Goal: Task Accomplishment & Management: Manage account settings

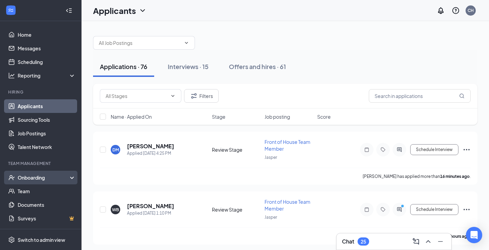
click at [49, 181] on div "Onboarding" at bounding box center [41, 178] width 82 height 14
click at [44, 192] on link "Overview" at bounding box center [47, 191] width 58 height 14
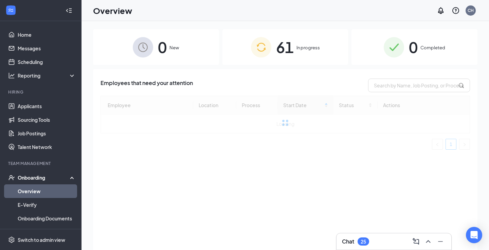
click at [297, 51] on div "61 In progress" at bounding box center [286, 47] width 126 height 36
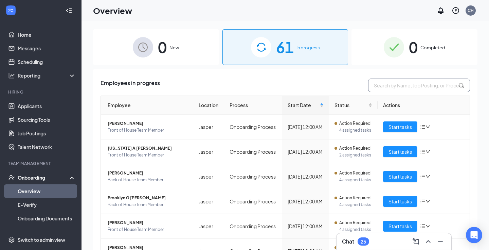
click at [394, 88] on input "text" at bounding box center [419, 85] width 102 height 14
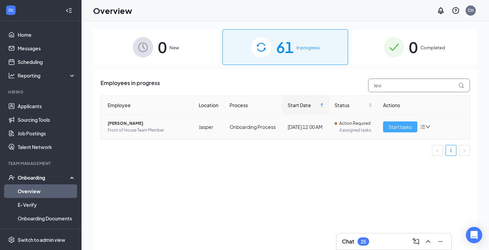
type input "levi"
click at [401, 126] on span "Start tasks" at bounding box center [400, 126] width 23 height 7
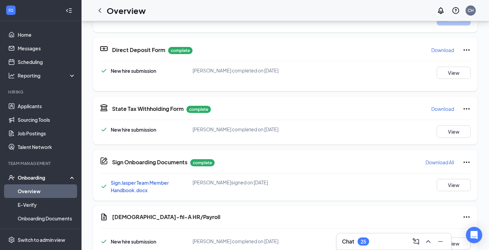
scroll to position [189, 0]
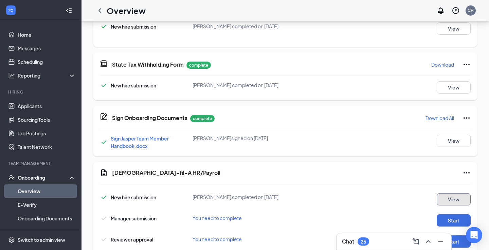
click at [448, 200] on button "View" at bounding box center [454, 199] width 34 height 12
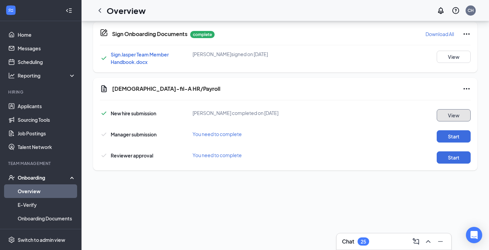
scroll to position [231, 0]
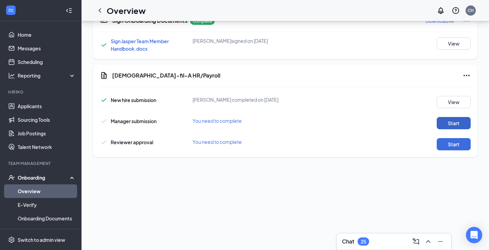
click at [447, 125] on button "Start" at bounding box center [454, 123] width 34 height 12
click at [459, 147] on button "Start" at bounding box center [454, 144] width 34 height 12
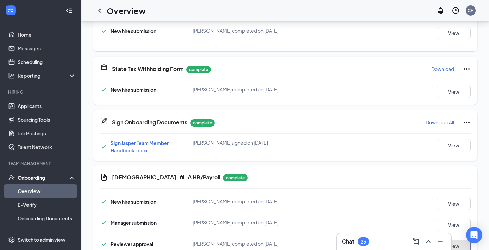
scroll to position [0, 0]
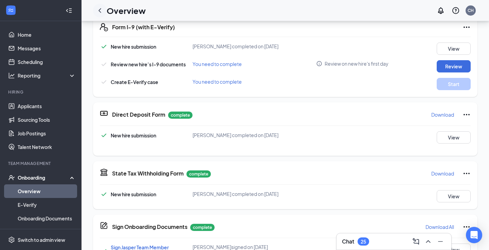
click at [101, 7] on icon "ChevronLeft" at bounding box center [100, 10] width 8 height 8
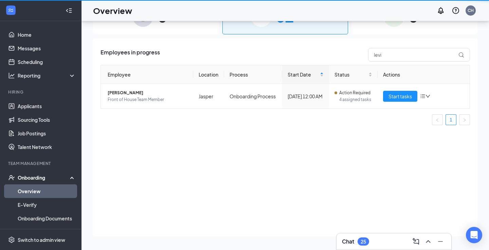
scroll to position [31, 0]
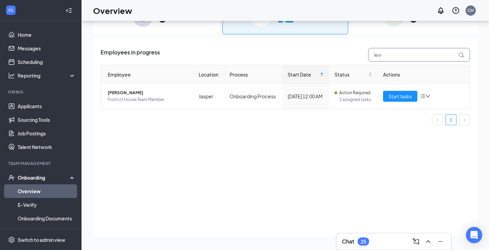
drag, startPoint x: 402, startPoint y: 58, endPoint x: 339, endPoint y: 47, distance: 63.5
click at [339, 47] on div "Employees in progress levi Employee Location Process Start Date Status Actions …" at bounding box center [285, 137] width 385 height 198
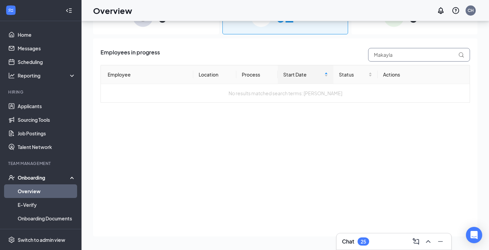
type input "Makayla"
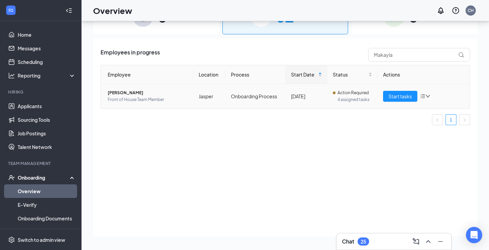
click at [422, 95] on icon "bars" at bounding box center [422, 95] width 5 height 5
click at [380, 142] on div "Remove from onboarding" at bounding box center [389, 140] width 73 height 7
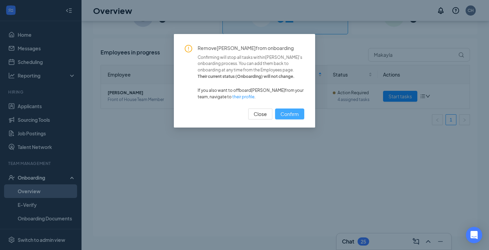
click at [294, 114] on span "Confirm" at bounding box center [290, 113] width 18 height 7
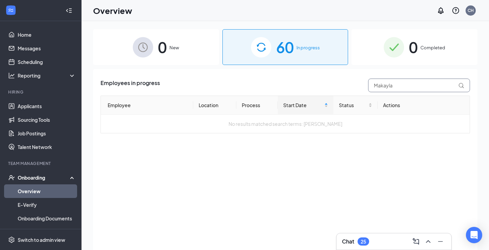
drag, startPoint x: 407, startPoint y: 88, endPoint x: 347, endPoint y: 86, distance: 60.5
click at [347, 86] on div "Employees in progress Makayla" at bounding box center [286, 85] width 370 height 14
paste input "Jedidiah"
type input "Jedidiah"
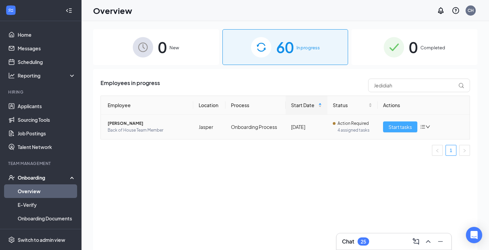
click at [405, 127] on span "Start tasks" at bounding box center [400, 126] width 23 height 7
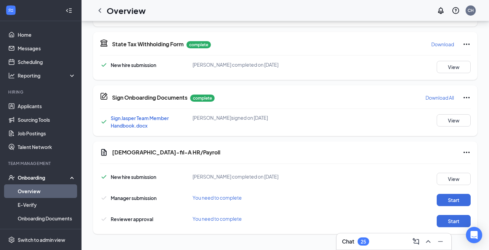
scroll to position [147, 0]
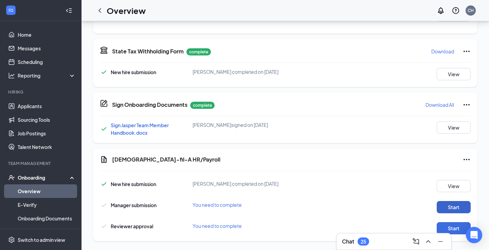
click at [444, 201] on button "Start" at bounding box center [454, 207] width 34 height 12
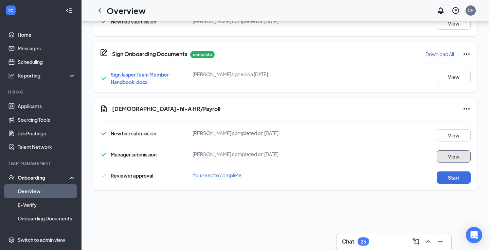
scroll to position [236, 0]
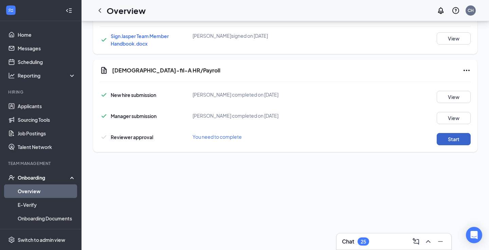
click at [451, 137] on button "Start" at bounding box center [454, 139] width 34 height 12
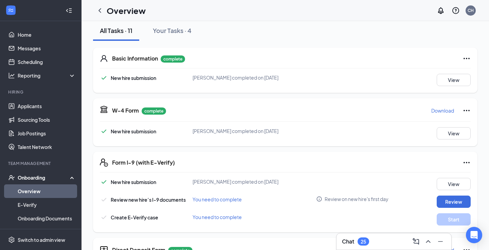
scroll to position [0, 0]
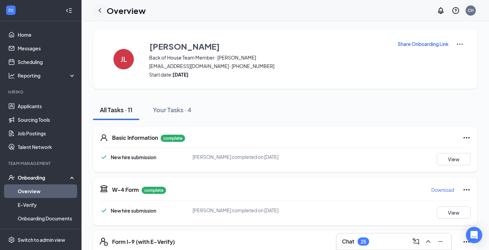
click at [97, 12] on icon "ChevronLeft" at bounding box center [100, 10] width 8 height 8
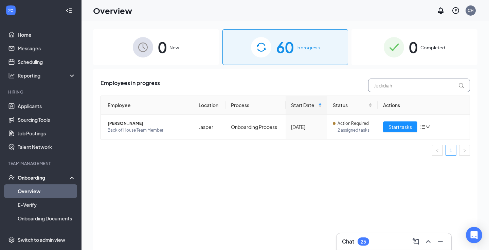
drag, startPoint x: 430, startPoint y: 91, endPoint x: 324, endPoint y: 76, distance: 107.1
click at [324, 76] on div "Employees in progress Jedidiah Employee Location Process Start Date Status Acti…" at bounding box center [285, 168] width 385 height 198
type input "[PERSON_NAME] [PERSON_NAME]"
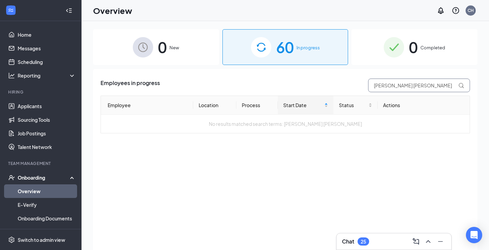
drag, startPoint x: 413, startPoint y: 84, endPoint x: 340, endPoint y: 83, distance: 72.7
click at [341, 83] on div "Employees in progress [PERSON_NAME] [PERSON_NAME]" at bounding box center [286, 85] width 370 height 14
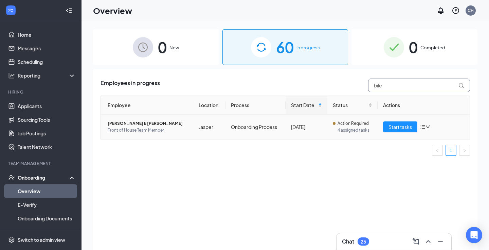
type input "bile"
click at [132, 127] on span "Front of House Team Member" at bounding box center [148, 130] width 80 height 7
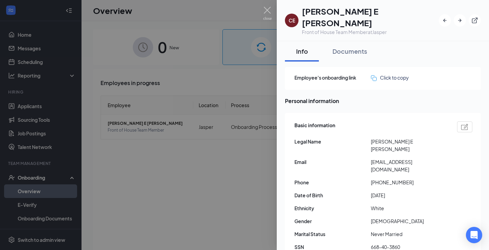
click at [221, 172] on div at bounding box center [244, 125] width 489 height 250
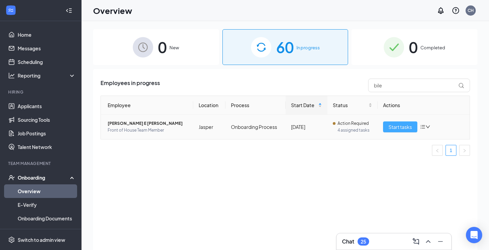
click at [401, 131] on button "Start tasks" at bounding box center [400, 126] width 34 height 11
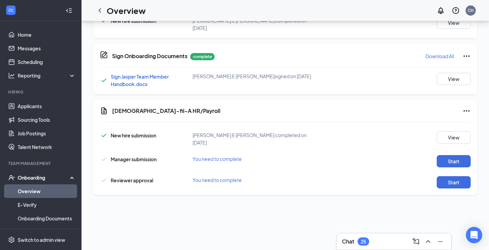
scroll to position [321, 0]
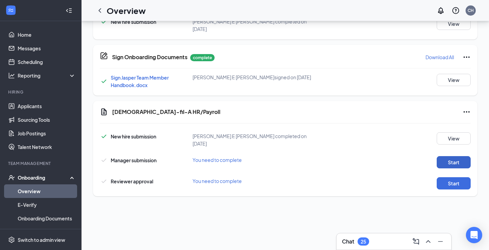
click at [465, 156] on button "Start" at bounding box center [454, 162] width 34 height 12
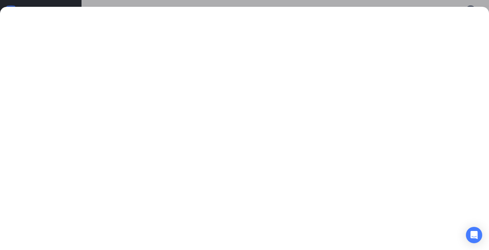
scroll to position [341, 0]
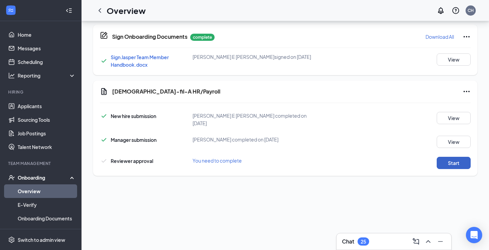
click at [449, 157] on button "Start" at bounding box center [454, 163] width 34 height 12
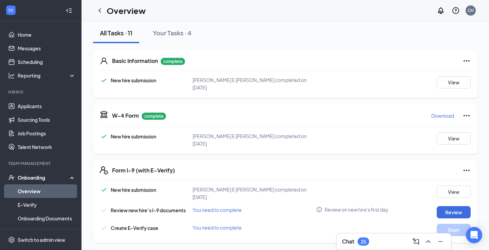
scroll to position [0, 0]
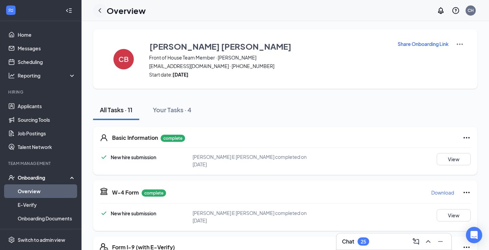
click at [100, 13] on icon "ChevronLeft" at bounding box center [100, 10] width 8 height 8
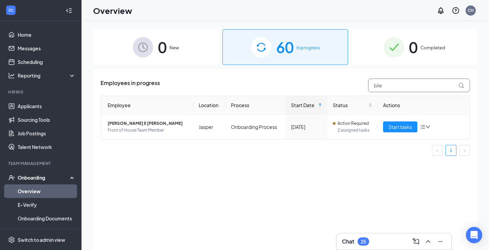
drag, startPoint x: 404, startPoint y: 86, endPoint x: 340, endPoint y: 86, distance: 63.5
click at [340, 86] on div "Employees in progress bile" at bounding box center [286, 85] width 370 height 14
type input "lessi"
click at [130, 126] on span "[PERSON_NAME]" at bounding box center [148, 123] width 80 height 7
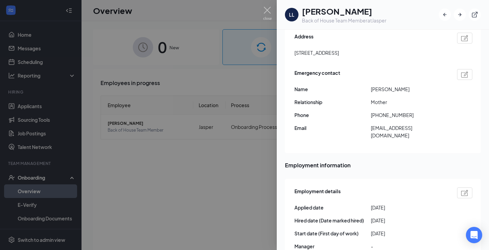
scroll to position [47, 0]
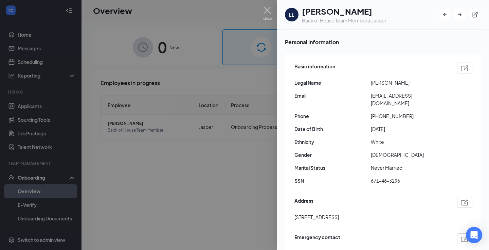
click at [230, 181] on div at bounding box center [244, 125] width 489 height 250
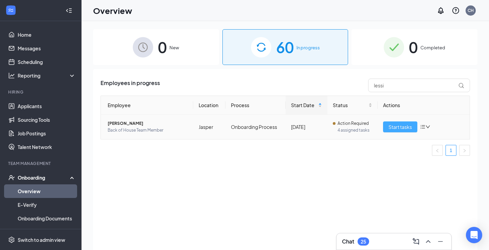
click at [398, 124] on span "Start tasks" at bounding box center [400, 126] width 23 height 7
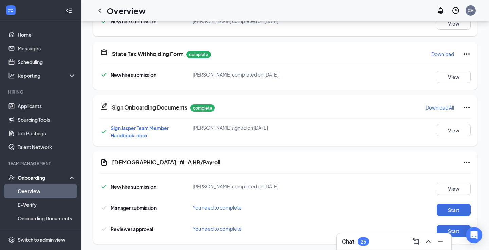
scroll to position [333, 0]
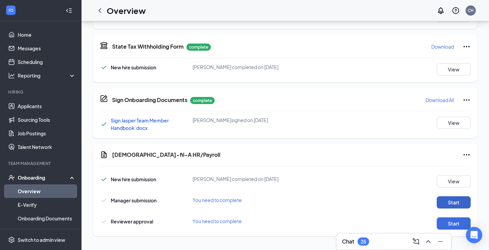
click at [463, 202] on button "Start" at bounding box center [454, 202] width 34 height 12
click at [446, 222] on button "Start" at bounding box center [454, 223] width 34 height 12
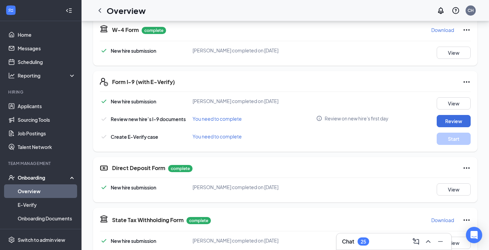
scroll to position [0, 0]
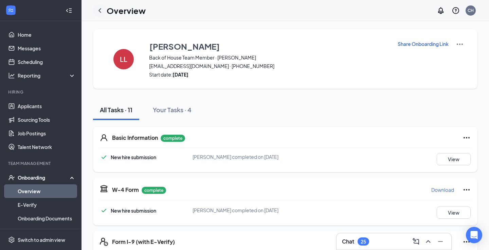
click at [101, 6] on icon "ChevronLeft" at bounding box center [100, 10] width 8 height 8
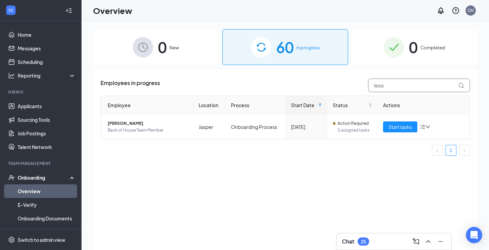
drag, startPoint x: 402, startPoint y: 83, endPoint x: 316, endPoint y: 86, distance: 85.3
click at [316, 86] on div "Employees in progress lessi" at bounding box center [286, 85] width 370 height 14
type input "leathers"
click at [392, 131] on button "Start tasks" at bounding box center [400, 126] width 34 height 11
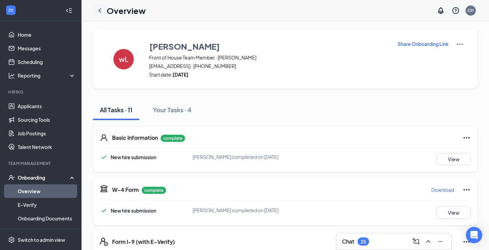
click at [104, 13] on div at bounding box center [100, 11] width 14 height 14
click at [102, 12] on icon "ChevronLeft" at bounding box center [100, 10] width 8 height 8
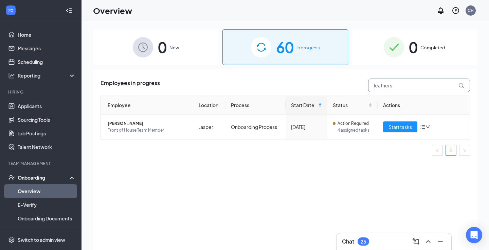
drag, startPoint x: 413, startPoint y: 85, endPoint x: 350, endPoint y: 85, distance: 63.2
click at [350, 85] on div "Employees in progress leathers" at bounding box center [286, 85] width 370 height 14
type input "[PERSON_NAME]"
click at [119, 122] on span "[PERSON_NAME]" at bounding box center [148, 123] width 80 height 7
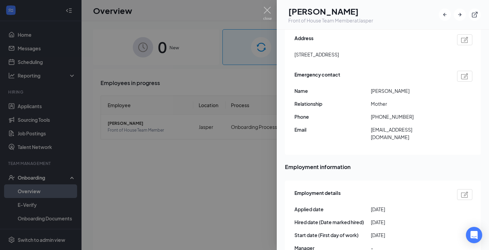
scroll to position [319, 0]
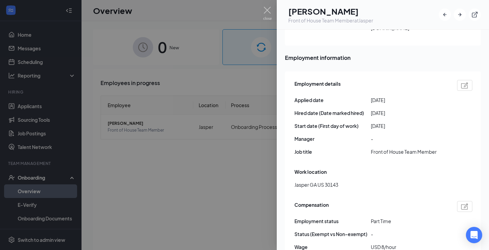
click at [215, 200] on div at bounding box center [244, 125] width 489 height 250
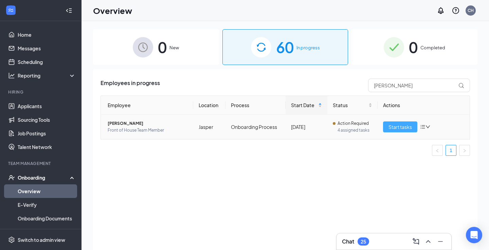
click at [399, 126] on span "Start tasks" at bounding box center [400, 126] width 23 height 7
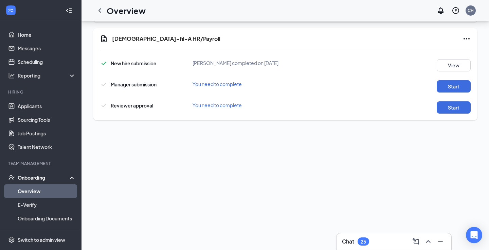
scroll to position [189, 0]
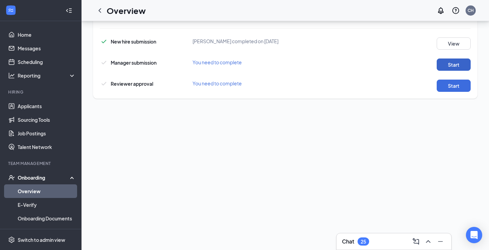
click at [456, 66] on button "Start" at bounding box center [454, 64] width 34 height 12
click at [466, 92] on div "[DEMOGRAPHIC_DATA]-fil-A HR/Payroll New hire submission [PERSON_NAME] completed…" at bounding box center [285, 52] width 385 height 92
click at [459, 87] on button "Start" at bounding box center [454, 86] width 34 height 12
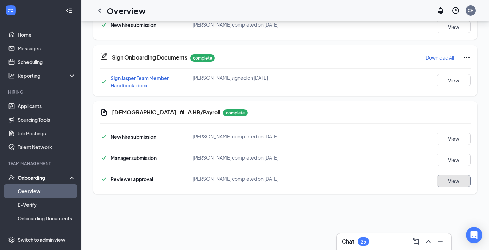
scroll to position [216, 0]
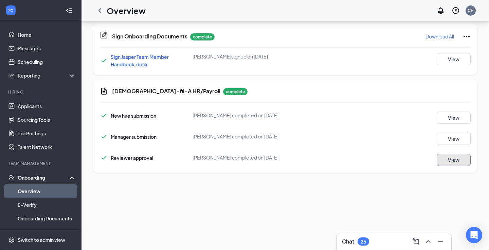
click at [459, 161] on button "View" at bounding box center [454, 160] width 34 height 12
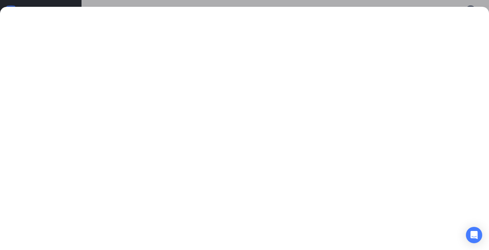
scroll to position [341, 0]
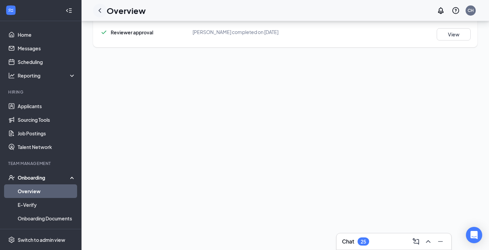
click at [100, 7] on icon "ChevronLeft" at bounding box center [100, 10] width 8 height 8
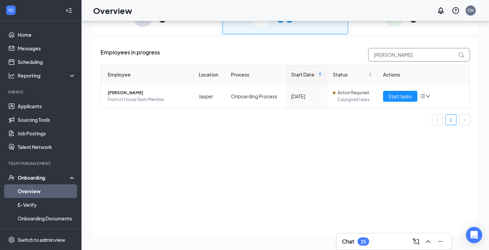
drag, startPoint x: 410, startPoint y: 54, endPoint x: 339, endPoint y: 53, distance: 71.4
click at [339, 53] on div "Employees in progress [PERSON_NAME]" at bounding box center [286, 55] width 370 height 14
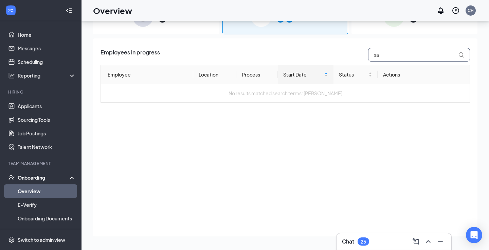
type input "s"
type input "[PERSON_NAME]"
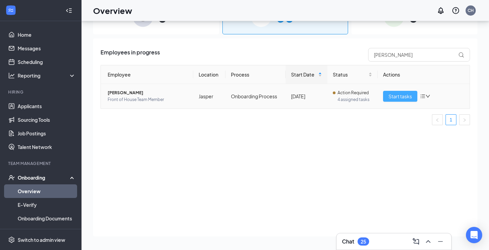
click at [403, 93] on span "Start tasks" at bounding box center [400, 95] width 23 height 7
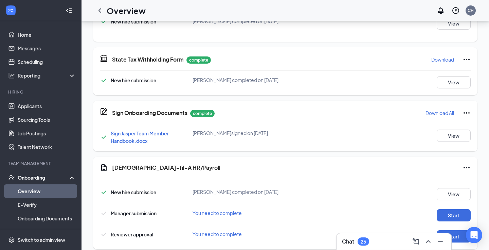
scroll to position [313, 0]
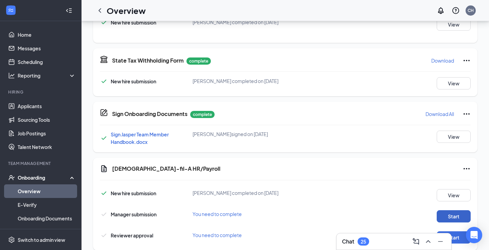
click at [446, 213] on button "Start" at bounding box center [454, 216] width 34 height 12
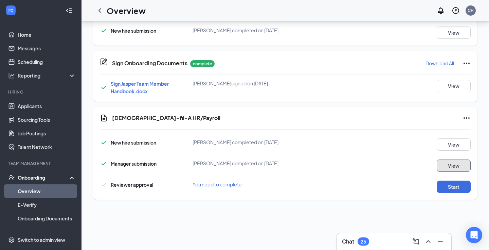
scroll to position [106, 0]
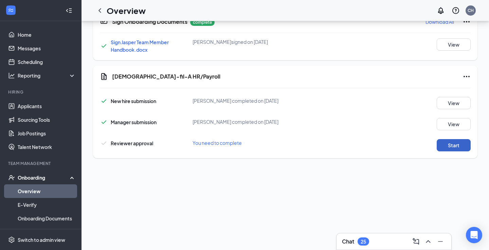
click at [462, 146] on button "Start" at bounding box center [454, 145] width 34 height 12
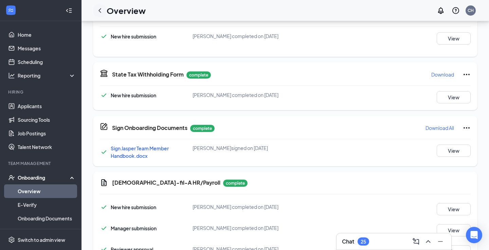
click at [97, 12] on icon "ChevronLeft" at bounding box center [100, 10] width 8 height 8
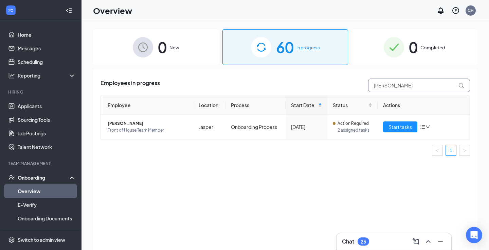
drag, startPoint x: 399, startPoint y: 85, endPoint x: 341, endPoint y: 77, distance: 58.2
click at [341, 77] on div "Employees in progress [PERSON_NAME] Employee Location Process Start Date Status…" at bounding box center [285, 168] width 385 height 198
paste input "[PERSON_NAME]"
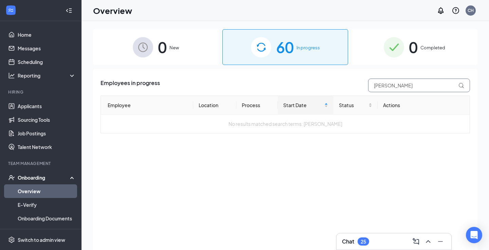
drag, startPoint x: 387, startPoint y: 87, endPoint x: 340, endPoint y: 77, distance: 48.1
click at [340, 77] on div "Employees in progress [PERSON_NAME] Employee Location Process Start Date Status…" at bounding box center [285, 168] width 385 height 198
type input "[PERSON_NAME]"
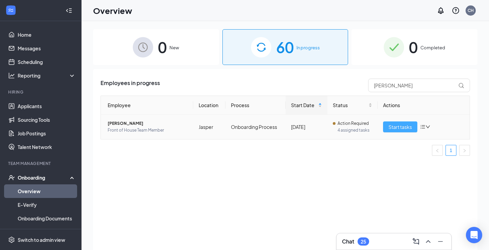
click at [399, 130] on span "Start tasks" at bounding box center [400, 126] width 23 height 7
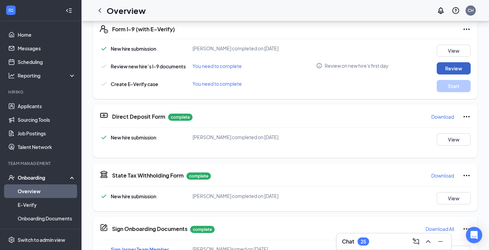
click at [447, 71] on button "Review" at bounding box center [454, 68] width 34 height 12
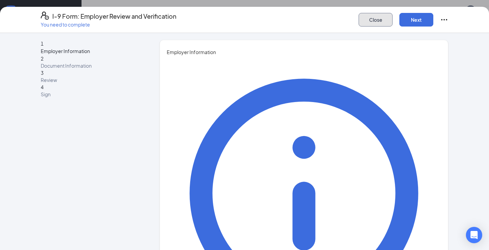
click at [373, 19] on button "Close" at bounding box center [376, 20] width 34 height 14
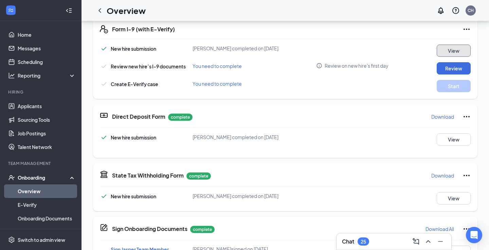
click at [445, 54] on button "View" at bounding box center [454, 51] width 34 height 12
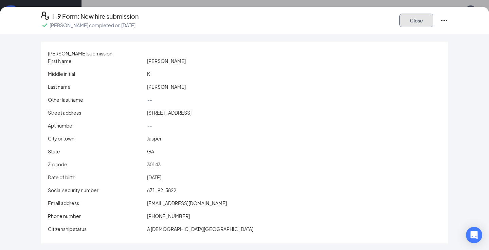
scroll to position [256, 0]
click at [412, 19] on button "Close" at bounding box center [417, 21] width 34 height 14
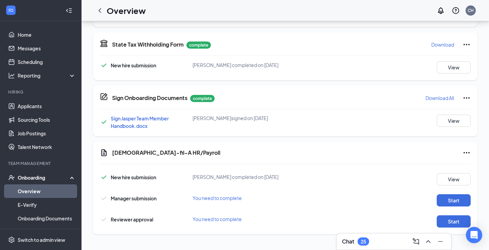
scroll to position [189, 0]
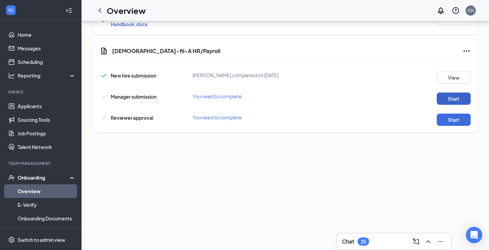
click at [446, 100] on button "Start" at bounding box center [454, 98] width 34 height 12
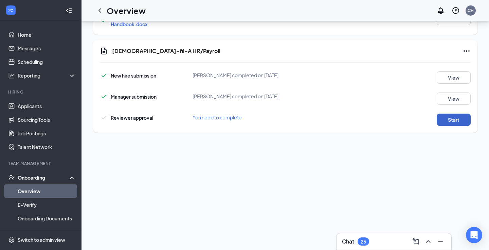
click at [448, 119] on button "Start" at bounding box center [454, 119] width 34 height 12
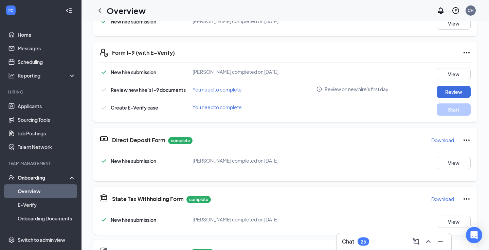
scroll to position [251, 0]
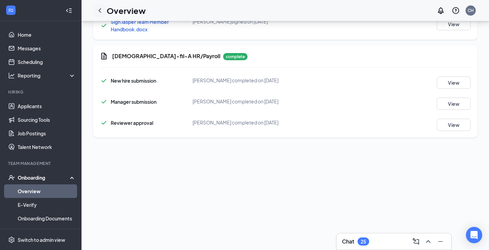
click at [98, 13] on icon "ChevronLeft" at bounding box center [100, 10] width 8 height 8
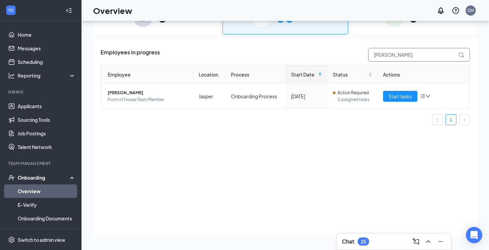
drag, startPoint x: 407, startPoint y: 57, endPoint x: 326, endPoint y: 54, distance: 81.6
click at [326, 54] on div "Employees in progress [PERSON_NAME]" at bounding box center [286, 55] width 370 height 14
type input "[PERSON_NAME]"
click at [408, 95] on span "Start tasks" at bounding box center [400, 95] width 23 height 7
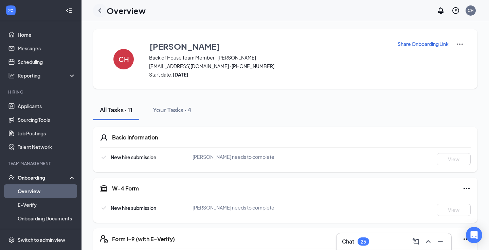
click at [99, 13] on icon "ChevronLeft" at bounding box center [100, 10] width 8 height 8
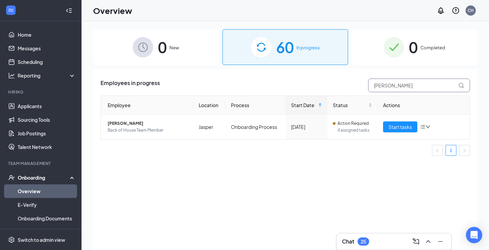
drag, startPoint x: 432, startPoint y: 84, endPoint x: 341, endPoint y: 75, distance: 90.7
click at [341, 75] on div "Employees in progress [PERSON_NAME] Employee Location Process Start Date Status…" at bounding box center [285, 168] width 385 height 198
paste input "Kinzley Daman"
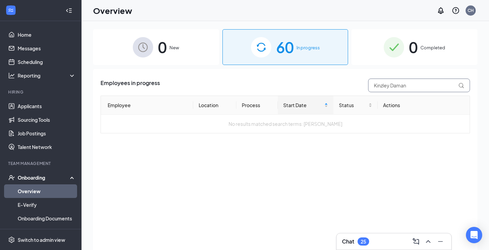
click at [393, 85] on input "Kinzley Daman" at bounding box center [419, 85] width 102 height 14
type input "Daman"
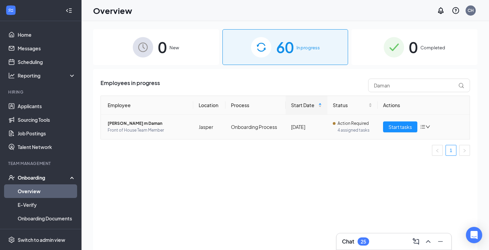
click at [134, 119] on td "[PERSON_NAME] m Daman Front of House Team Member" at bounding box center [147, 126] width 92 height 24
click at [394, 130] on span "Start tasks" at bounding box center [400, 126] width 23 height 7
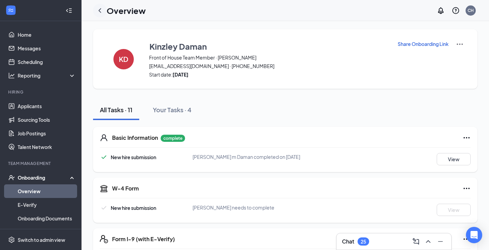
click at [103, 14] on div at bounding box center [100, 11] width 14 height 14
click at [101, 12] on icon "ChevronLeft" at bounding box center [100, 10] width 8 height 8
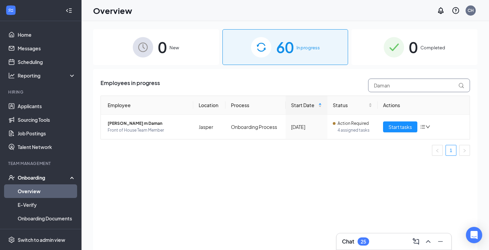
drag, startPoint x: 417, startPoint y: 85, endPoint x: 322, endPoint y: 80, distance: 94.9
click at [322, 80] on div "Employees in progress Daman" at bounding box center [286, 85] width 370 height 14
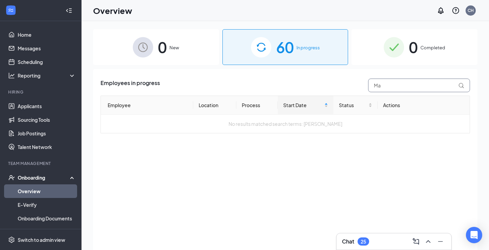
type input "M"
type input "[PERSON_NAME]"
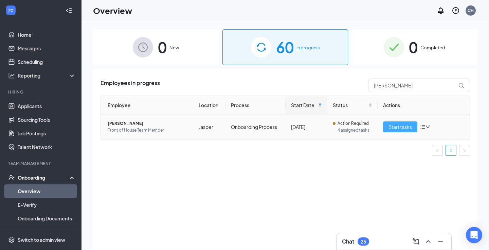
click at [404, 129] on span "Start tasks" at bounding box center [400, 126] width 23 height 7
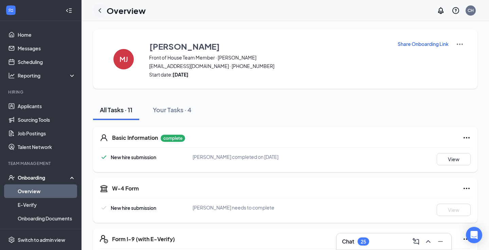
click at [100, 14] on icon "ChevronLeft" at bounding box center [100, 10] width 8 height 8
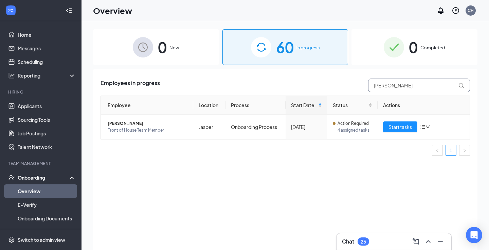
drag, startPoint x: 405, startPoint y: 87, endPoint x: 282, endPoint y: 84, distance: 123.0
click at [282, 84] on div "Employees in progress [PERSON_NAME]" at bounding box center [286, 85] width 370 height 14
type input "[PERSON_NAME]"
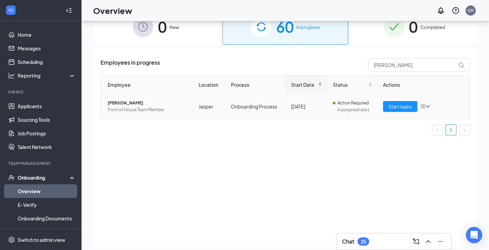
click at [134, 108] on span "Front of House Team Member" at bounding box center [148, 109] width 80 height 7
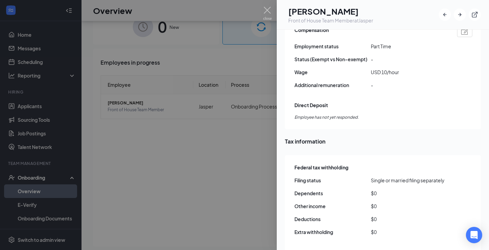
scroll to position [398, 0]
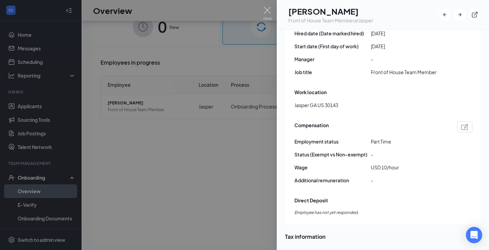
click at [195, 207] on div at bounding box center [244, 125] width 489 height 250
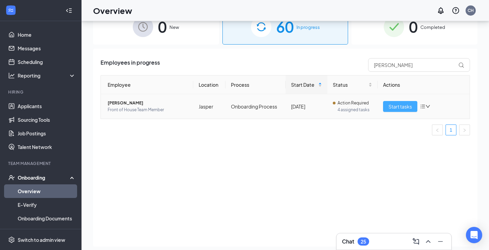
click at [399, 104] on span "Start tasks" at bounding box center [400, 106] width 23 height 7
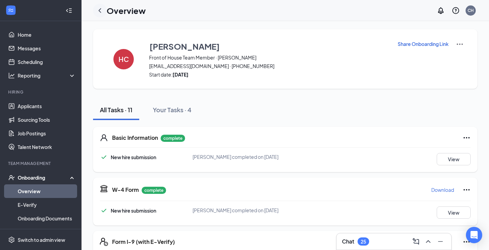
click at [96, 8] on icon "ChevronLeft" at bounding box center [100, 10] width 8 height 8
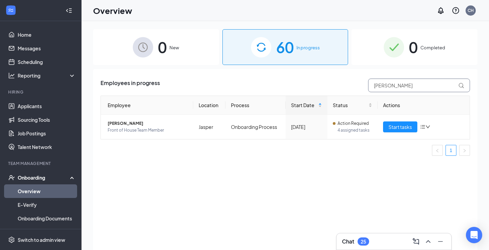
drag, startPoint x: 393, startPoint y: 85, endPoint x: 314, endPoint y: 83, distance: 79.2
click at [314, 83] on div "Employees in progress [PERSON_NAME]" at bounding box center [286, 85] width 370 height 14
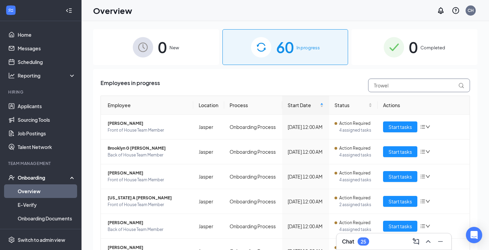
type input "Trowel"
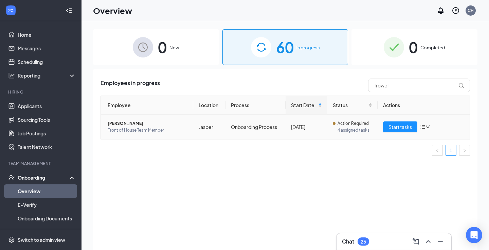
click at [130, 123] on span "[PERSON_NAME]" at bounding box center [148, 123] width 80 height 7
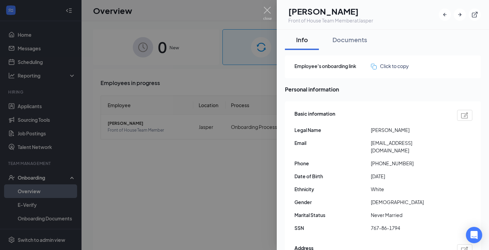
click at [199, 191] on div at bounding box center [244, 125] width 489 height 250
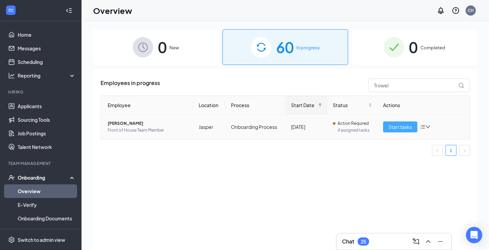
click at [404, 128] on span "Start tasks" at bounding box center [400, 126] width 23 height 7
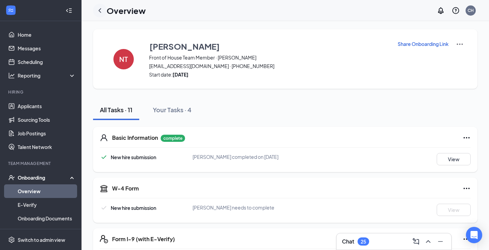
click at [102, 13] on icon "ChevronLeft" at bounding box center [100, 10] width 8 height 8
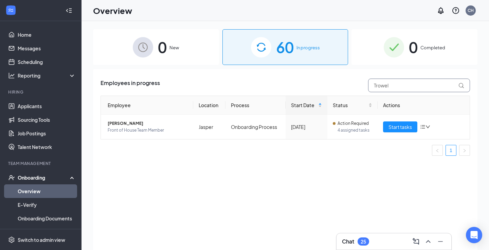
drag, startPoint x: 407, startPoint y: 91, endPoint x: 297, endPoint y: 61, distance: 113.3
click at [300, 66] on div "0 New 60 In progress 0 Completed Employees in progress Trowel Employee Location…" at bounding box center [285, 150] width 385 height 243
type input "[PERSON_NAME]"
click at [407, 126] on span "Start tasks" at bounding box center [400, 126] width 23 height 7
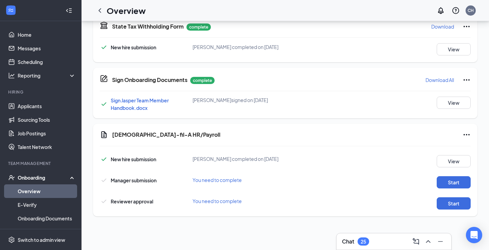
scroll to position [22, 0]
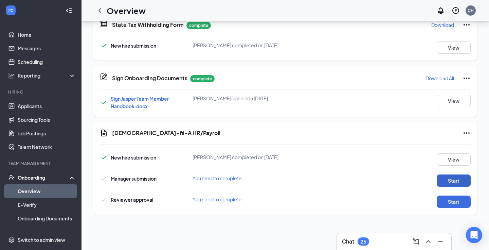
click at [448, 183] on button "Start" at bounding box center [454, 180] width 34 height 12
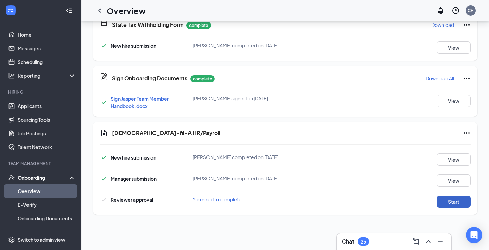
click at [455, 197] on button "Start" at bounding box center [454, 201] width 34 height 12
